Goal: Task Accomplishment & Management: Use online tool/utility

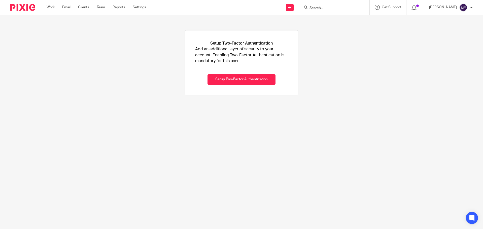
click at [326, 5] on form at bounding box center [336, 7] width 54 height 6
click at [321, 8] on input "Search" at bounding box center [331, 8] width 45 height 5
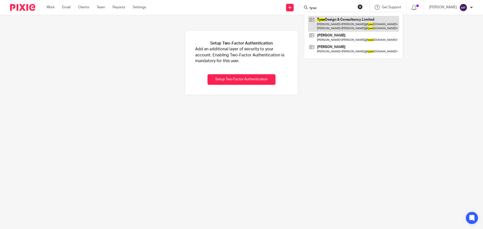
type input "tyse"
click at [341, 28] on link at bounding box center [353, 24] width 91 height 16
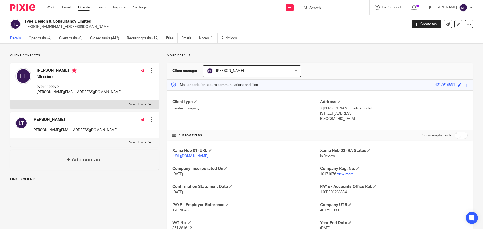
click at [39, 36] on link "Open tasks (4)" at bounding box center [42, 38] width 27 height 10
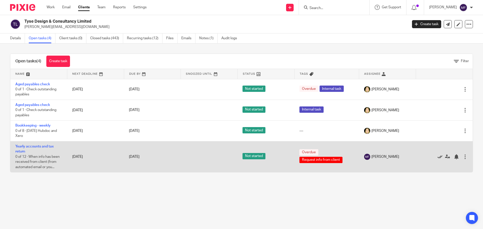
click at [437, 157] on icon at bounding box center [439, 156] width 5 height 5
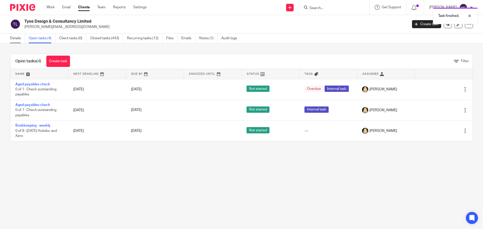
click at [17, 37] on link "Details" at bounding box center [17, 38] width 15 height 10
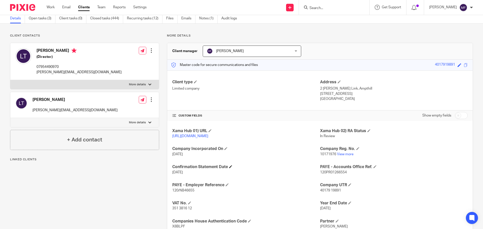
scroll to position [50, 0]
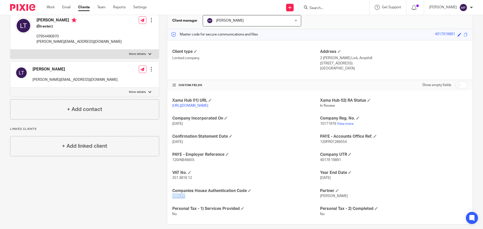
drag, startPoint x: 189, startPoint y: 194, endPoint x: 165, endPoint y: 195, distance: 23.9
click at [165, 195] on div "More details Client manager Mac Fletcher Mac Fletcher Bradley Webb David Adders…" at bounding box center [315, 113] width 313 height 221
copy span "X8BLPF"
